Goal: Book appointment/travel/reservation

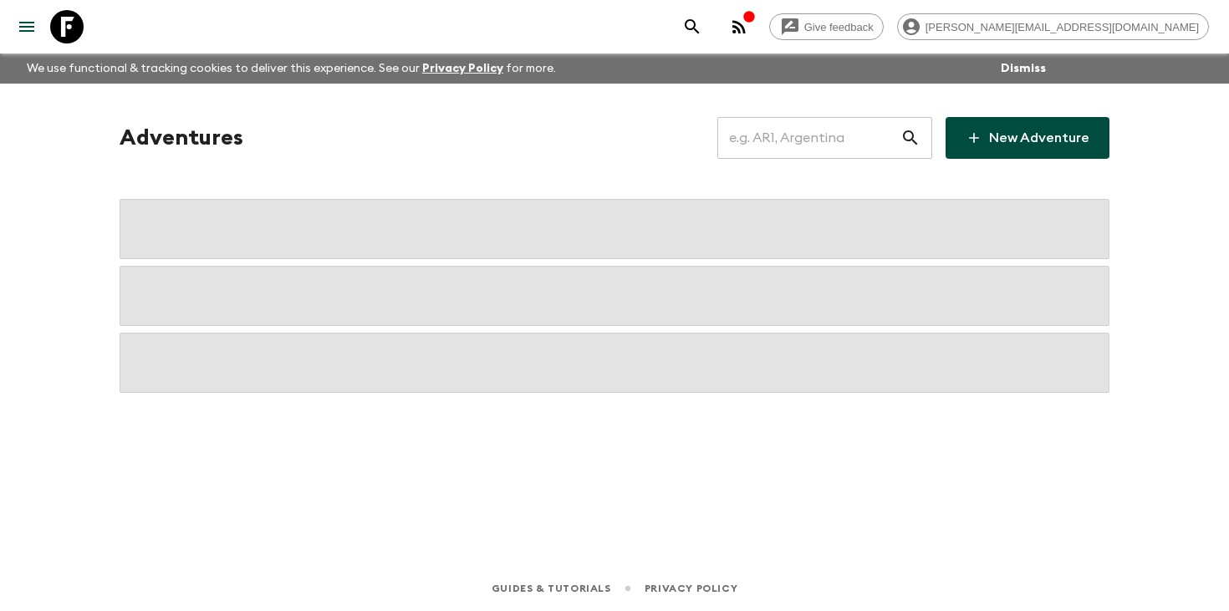
click at [824, 142] on input "text" at bounding box center [809, 138] width 183 height 47
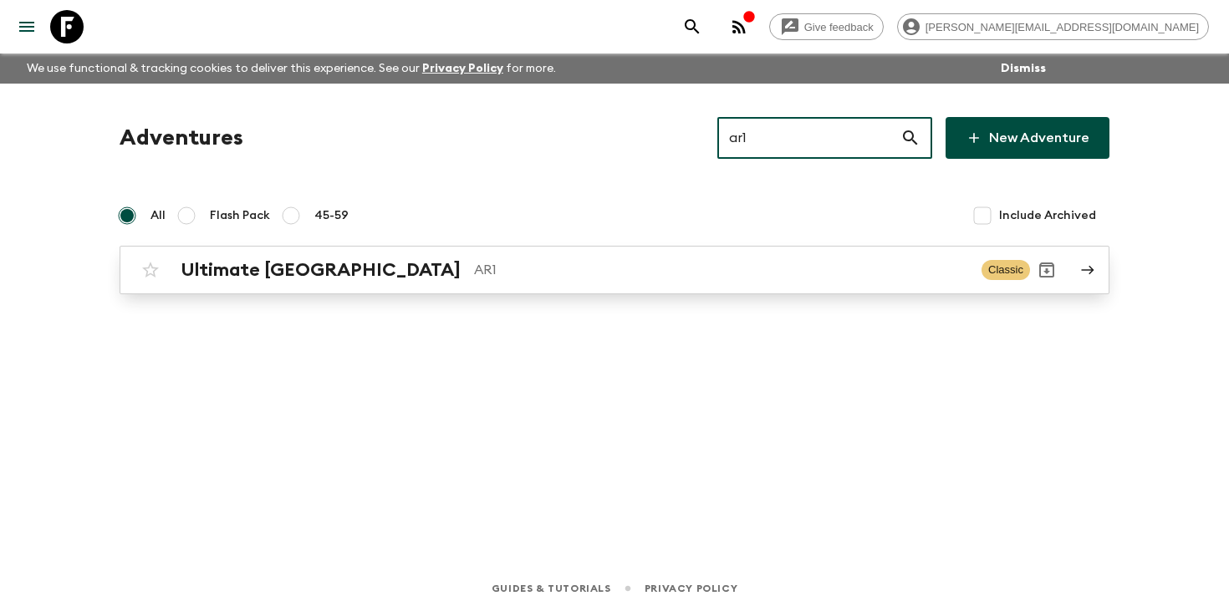
type input "ar1"
click at [474, 271] on p "AR1" at bounding box center [721, 270] width 494 height 20
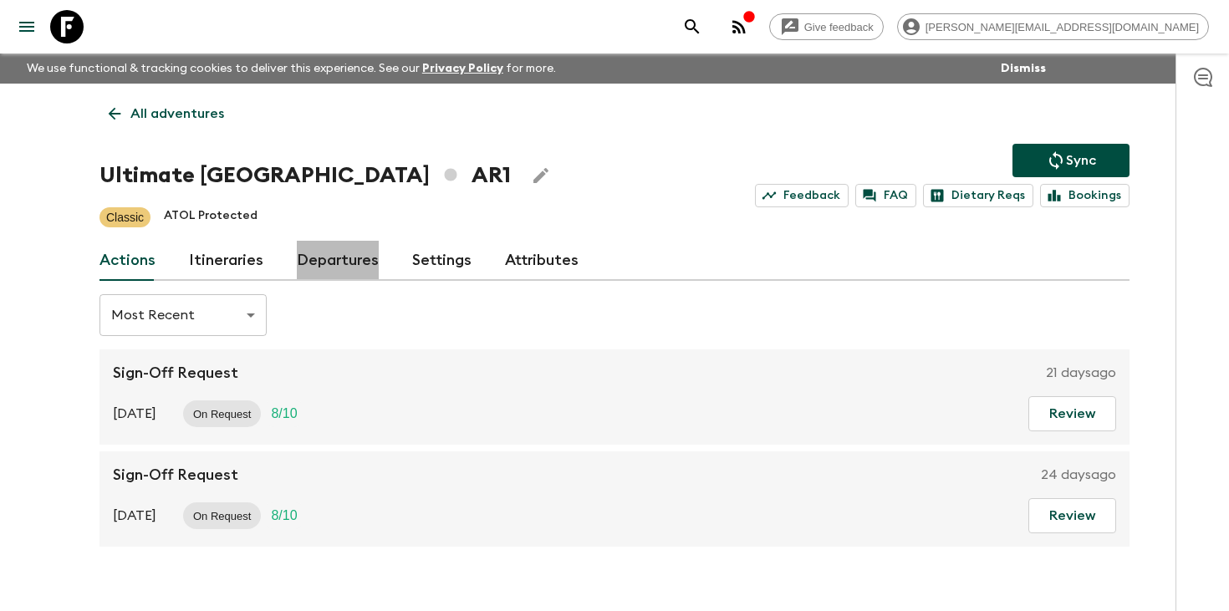
click at [335, 258] on link "Departures" at bounding box center [338, 261] width 82 height 40
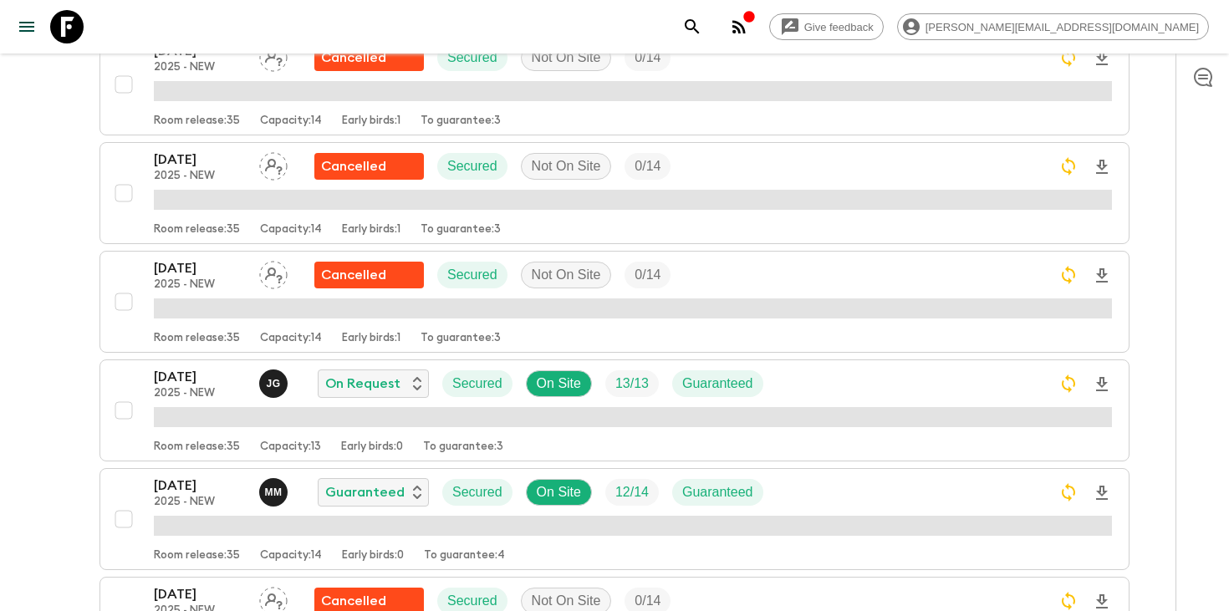
scroll to position [922, 0]
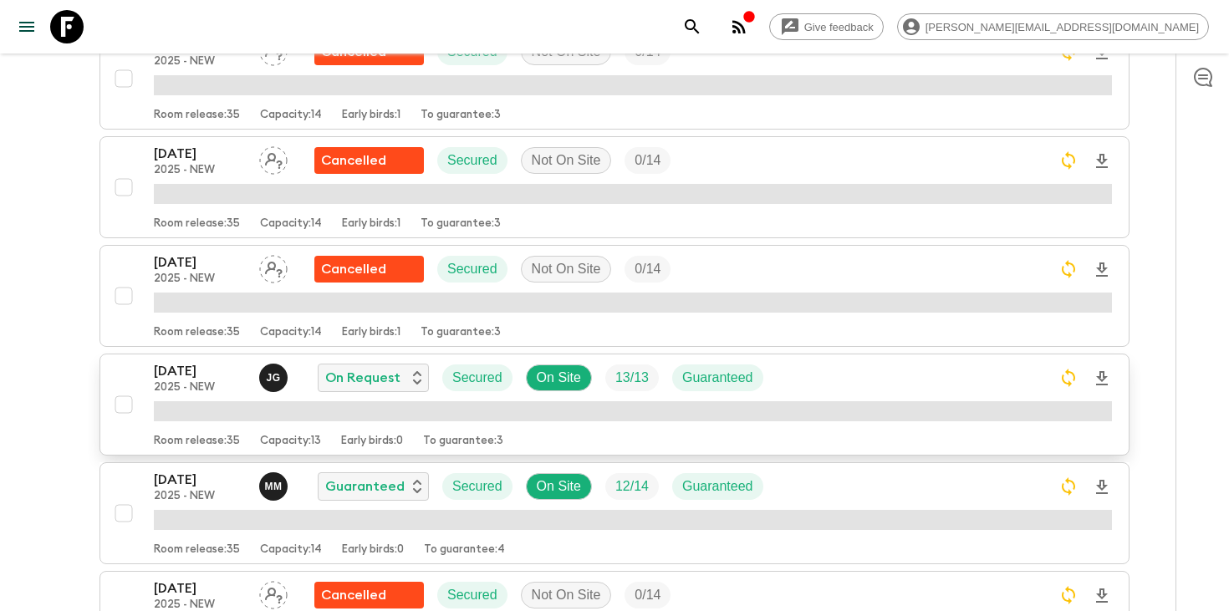
click at [178, 381] on p "2025 - NEW" at bounding box center [200, 387] width 92 height 13
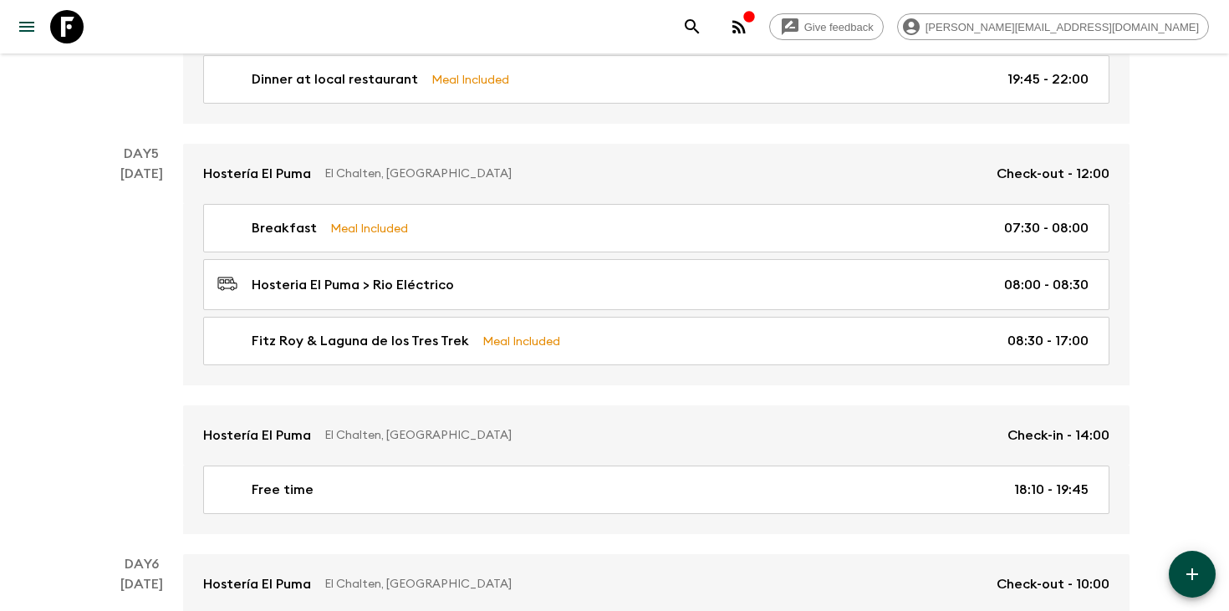
scroll to position [2054, 0]
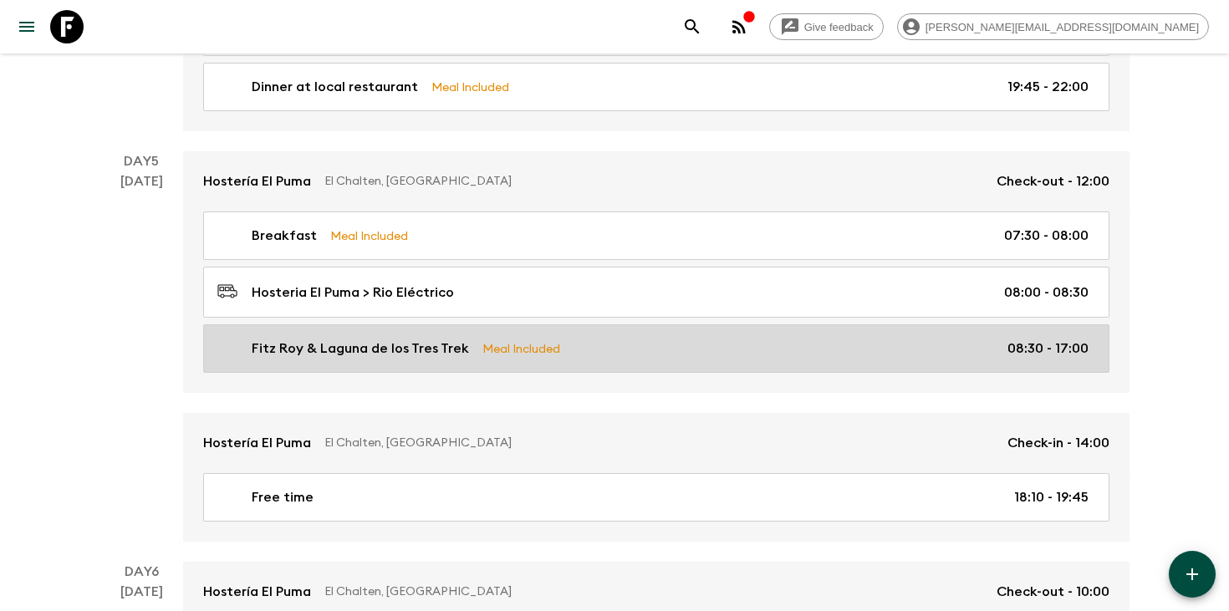
click at [458, 339] on p "Fitz Roy & Laguna de los Tres Trek" at bounding box center [360, 349] width 217 height 20
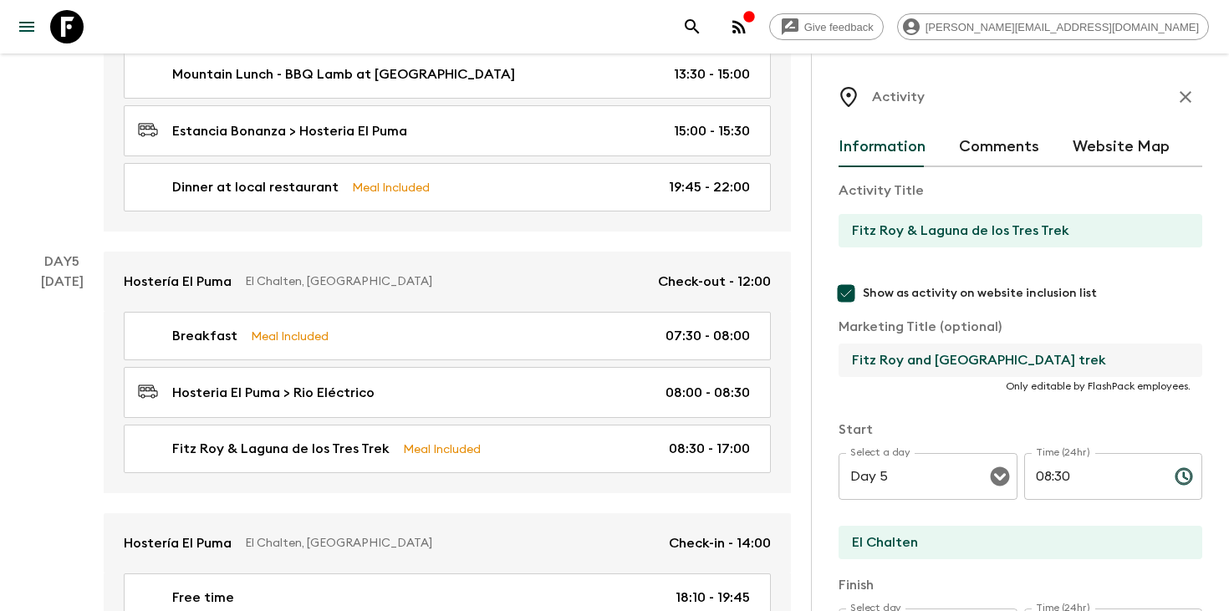
click at [963, 358] on input "Fitz Roy and [GEOGRAPHIC_DATA] trek" at bounding box center [1014, 360] width 350 height 33
click at [702, 29] on icon "search adventures" at bounding box center [692, 27] width 20 height 20
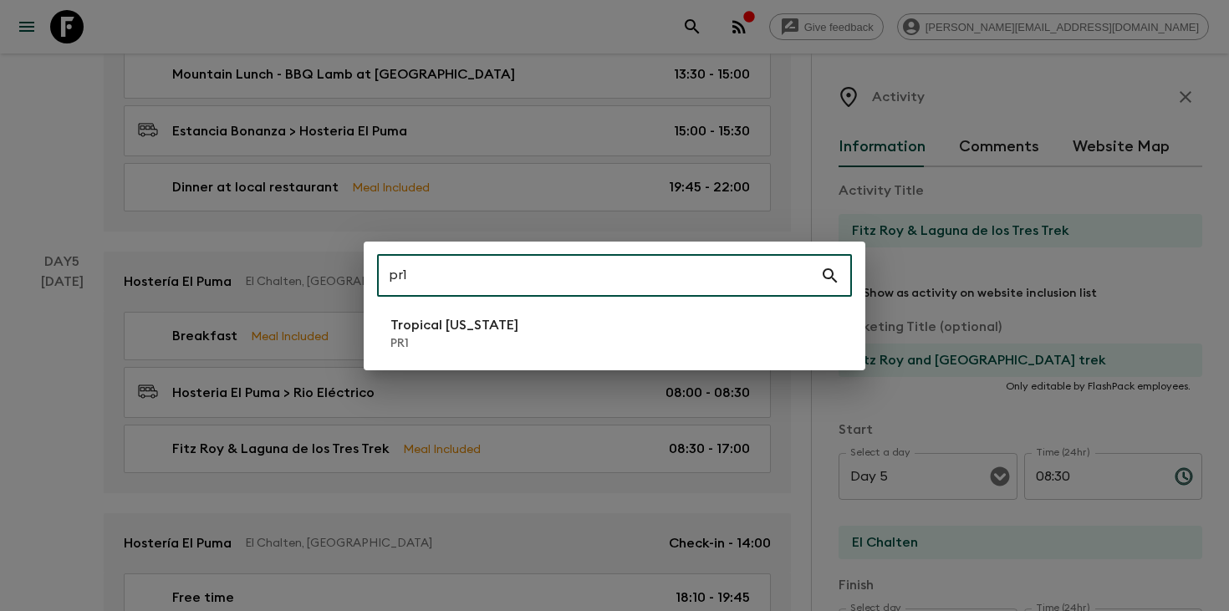
type input "pr1"
click at [555, 350] on li "Tropical [US_STATE] PR1" at bounding box center [614, 333] width 475 height 47
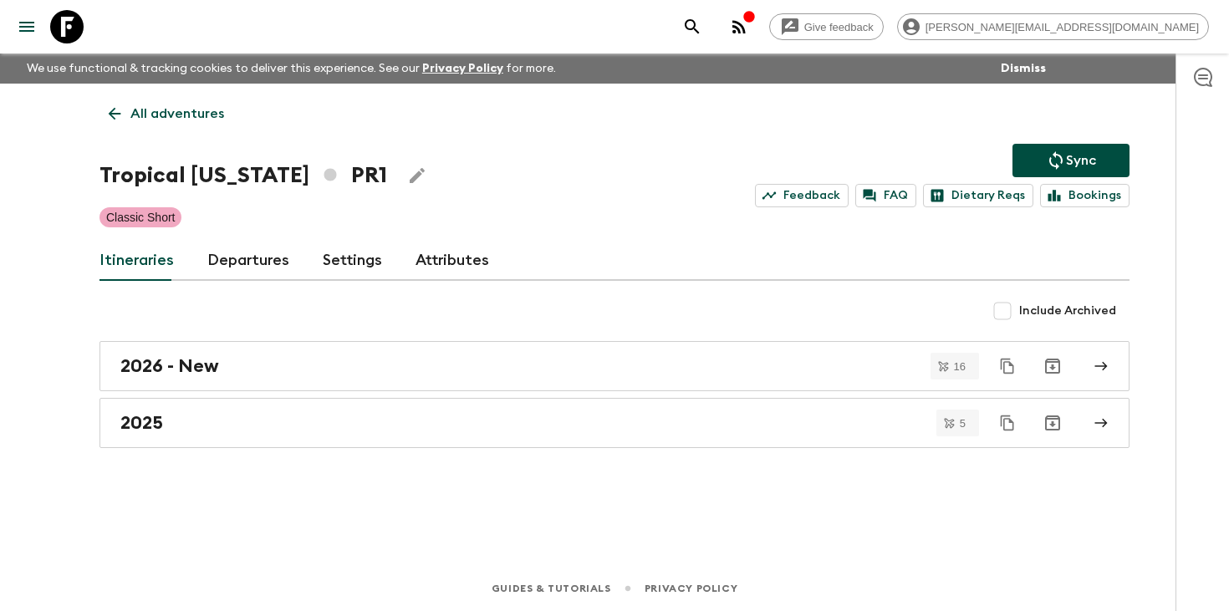
click at [248, 262] on link "Departures" at bounding box center [248, 261] width 82 height 40
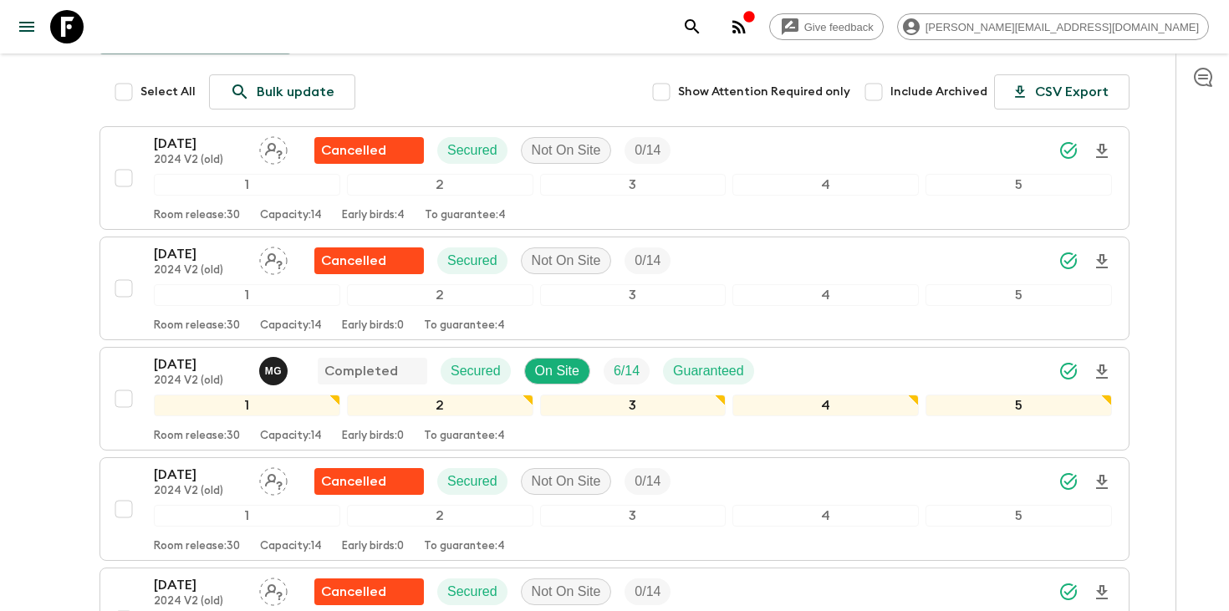
scroll to position [867, 0]
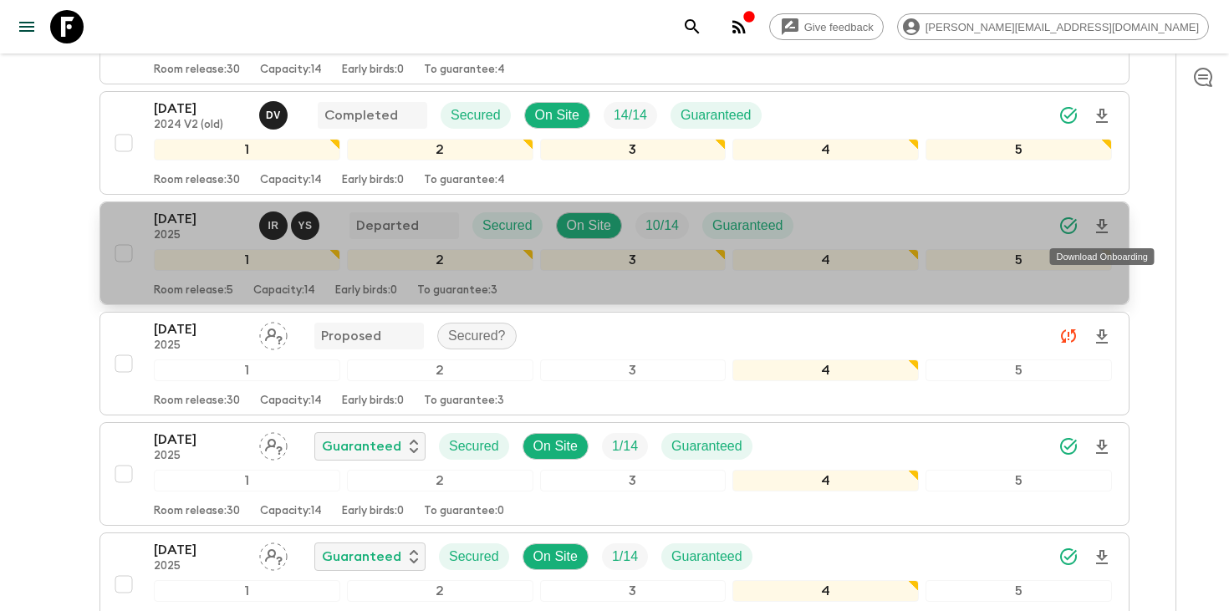
click at [1095, 221] on icon "Download Onboarding" at bounding box center [1102, 227] width 20 height 20
